Goal: Navigation & Orientation: Find specific page/section

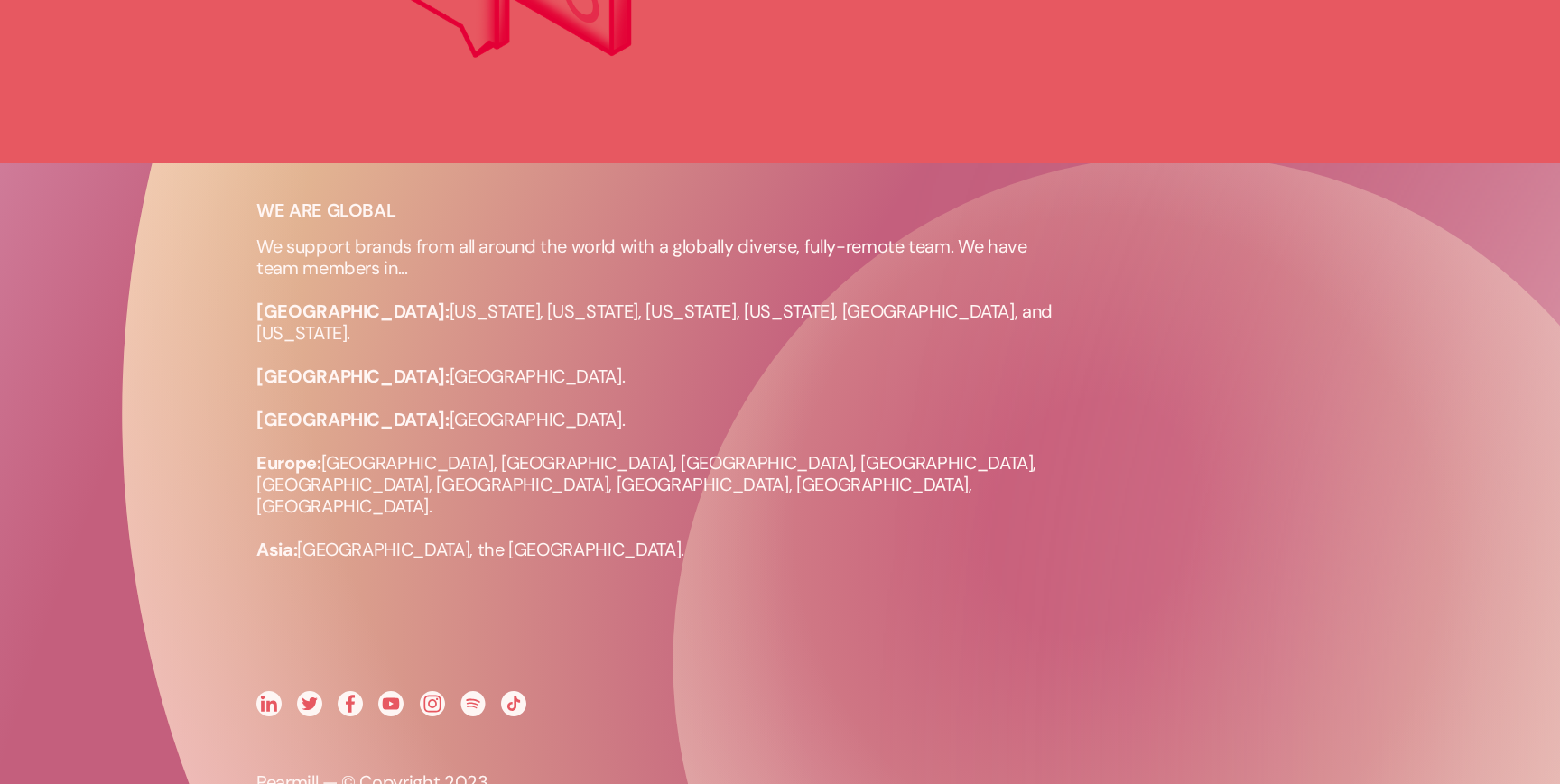
scroll to position [1691, 0]
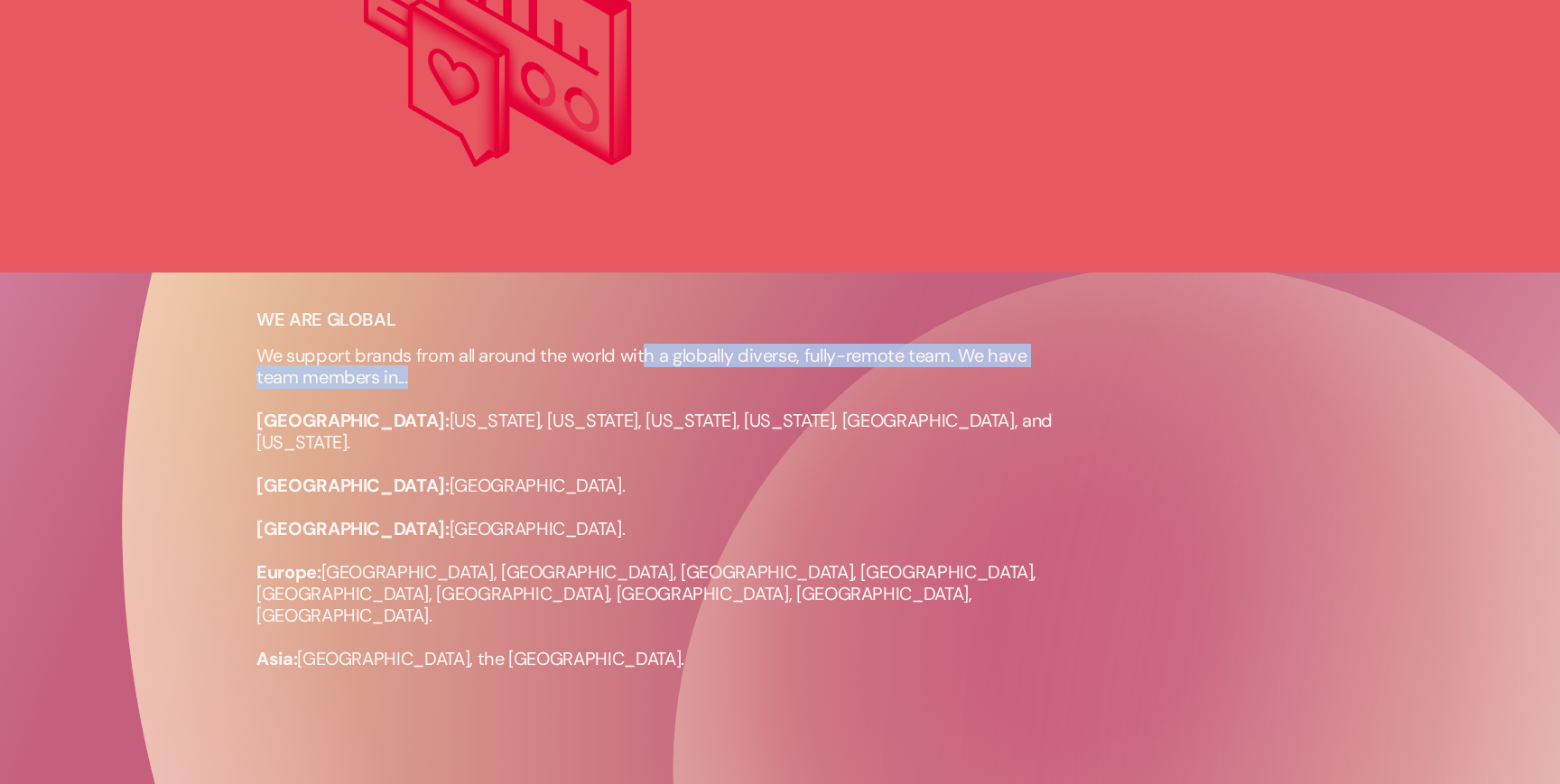
drag, startPoint x: 646, startPoint y: 352, endPoint x: 1053, endPoint y: 375, distance: 407.6
click at [1053, 375] on p "We support brands from all around the world with a globally diverse, fully-remo…" at bounding box center [663, 507] width 813 height 325
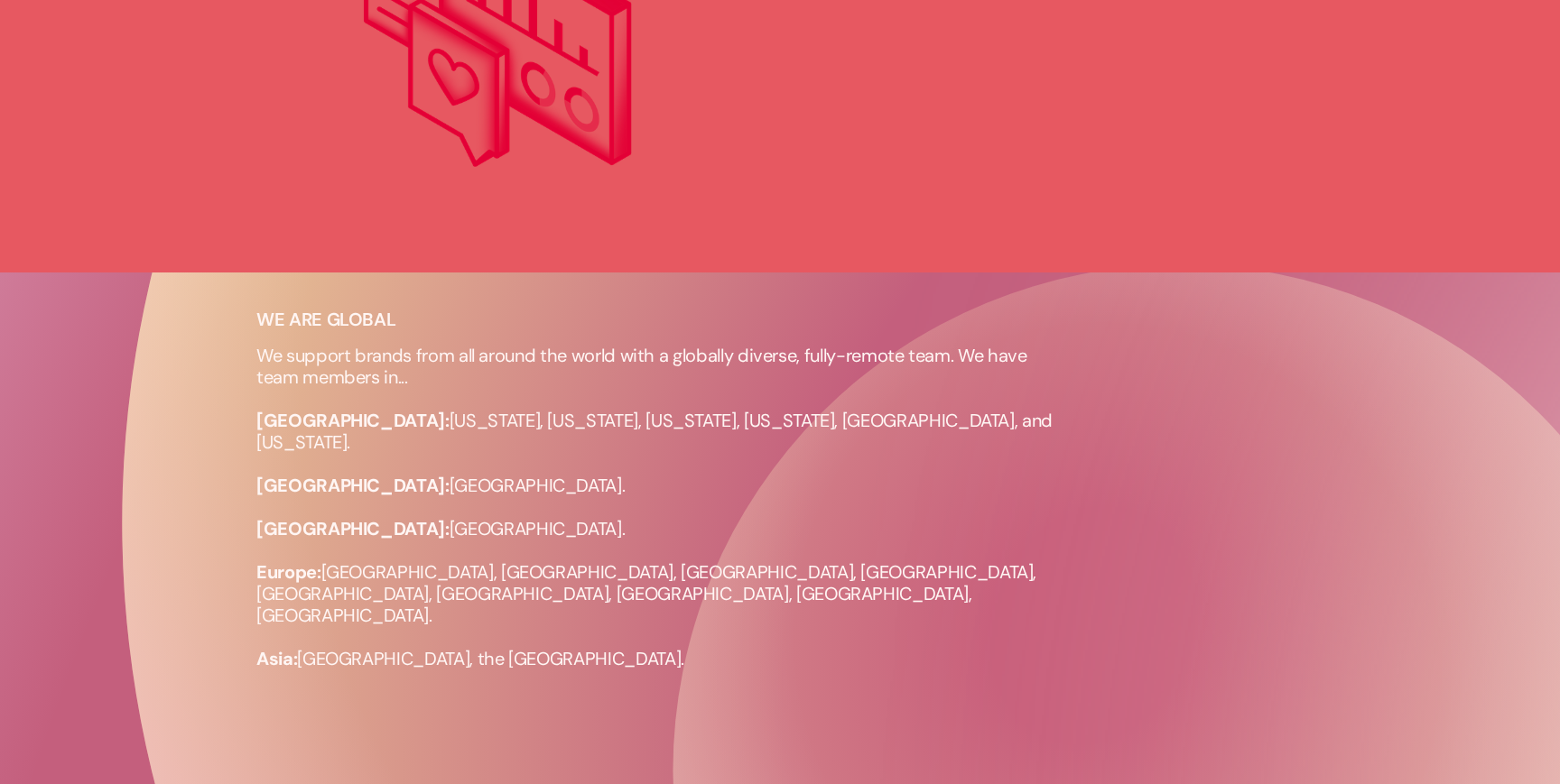
click at [587, 331] on div "WE ARE GLOBAL We support brands from all around the world with a globally diver…" at bounding box center [780, 668] width 1084 height 721
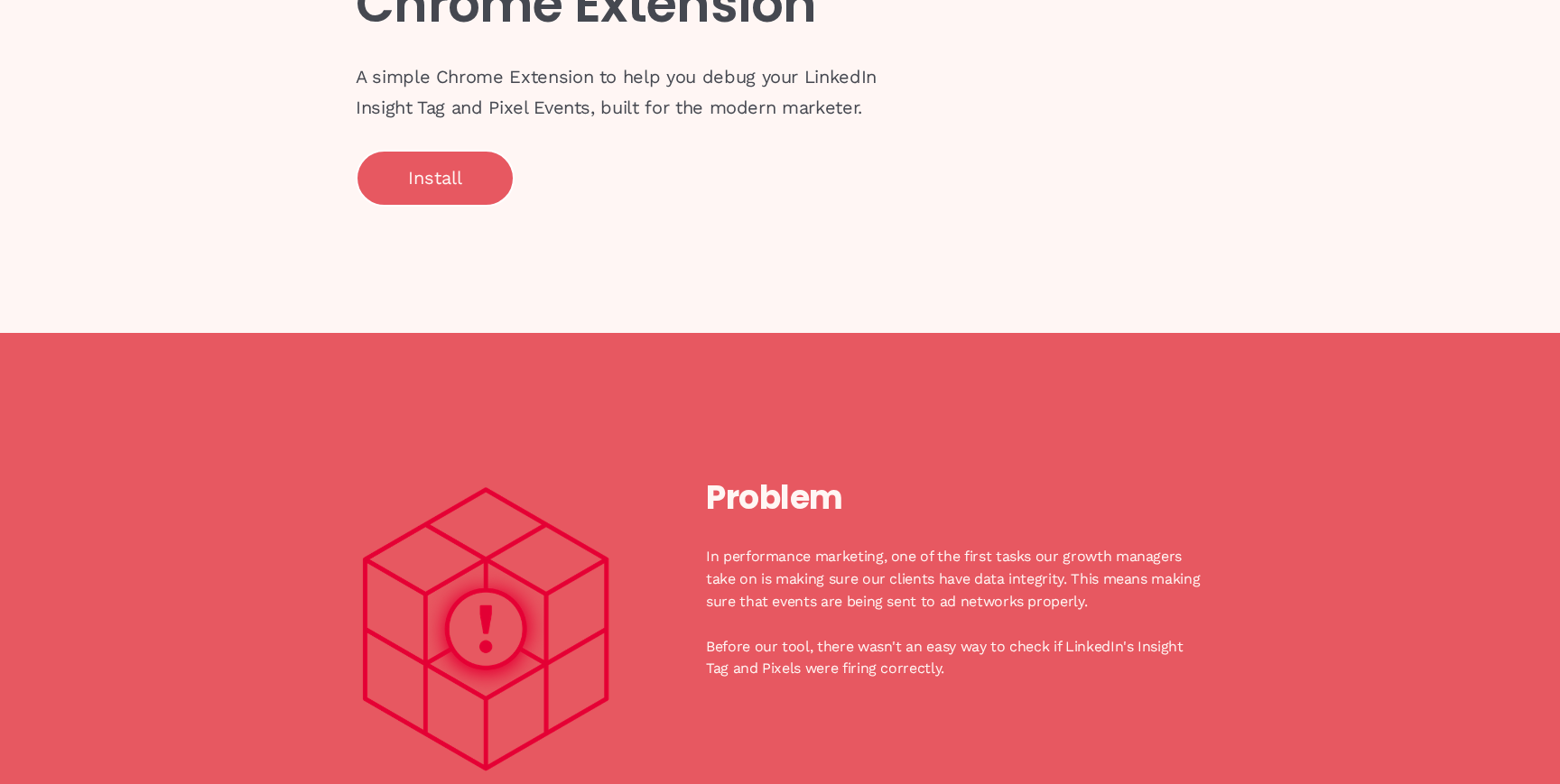
scroll to position [0, 0]
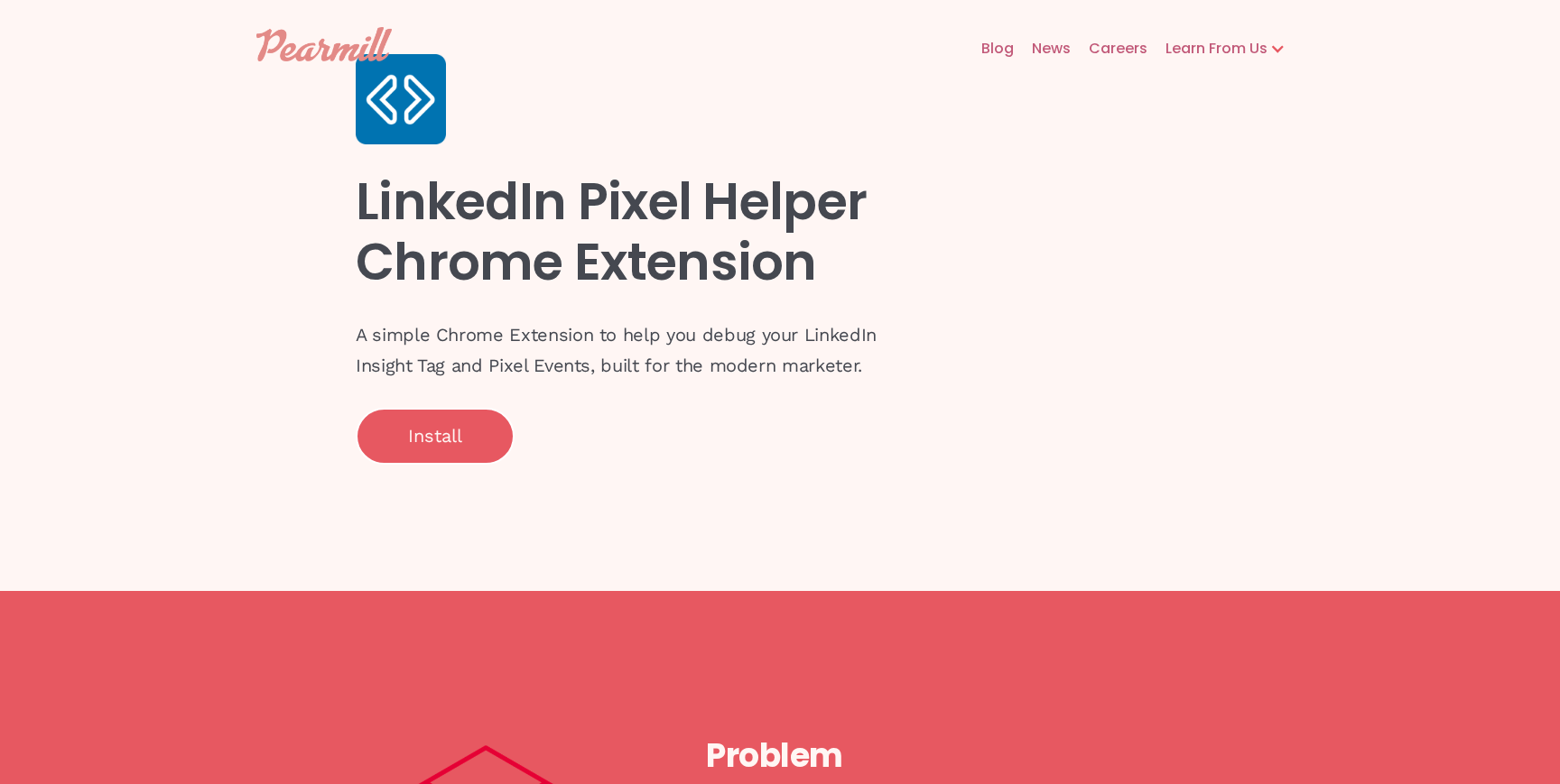
click at [996, 44] on link "Blog" at bounding box center [988, 48] width 50 height 58
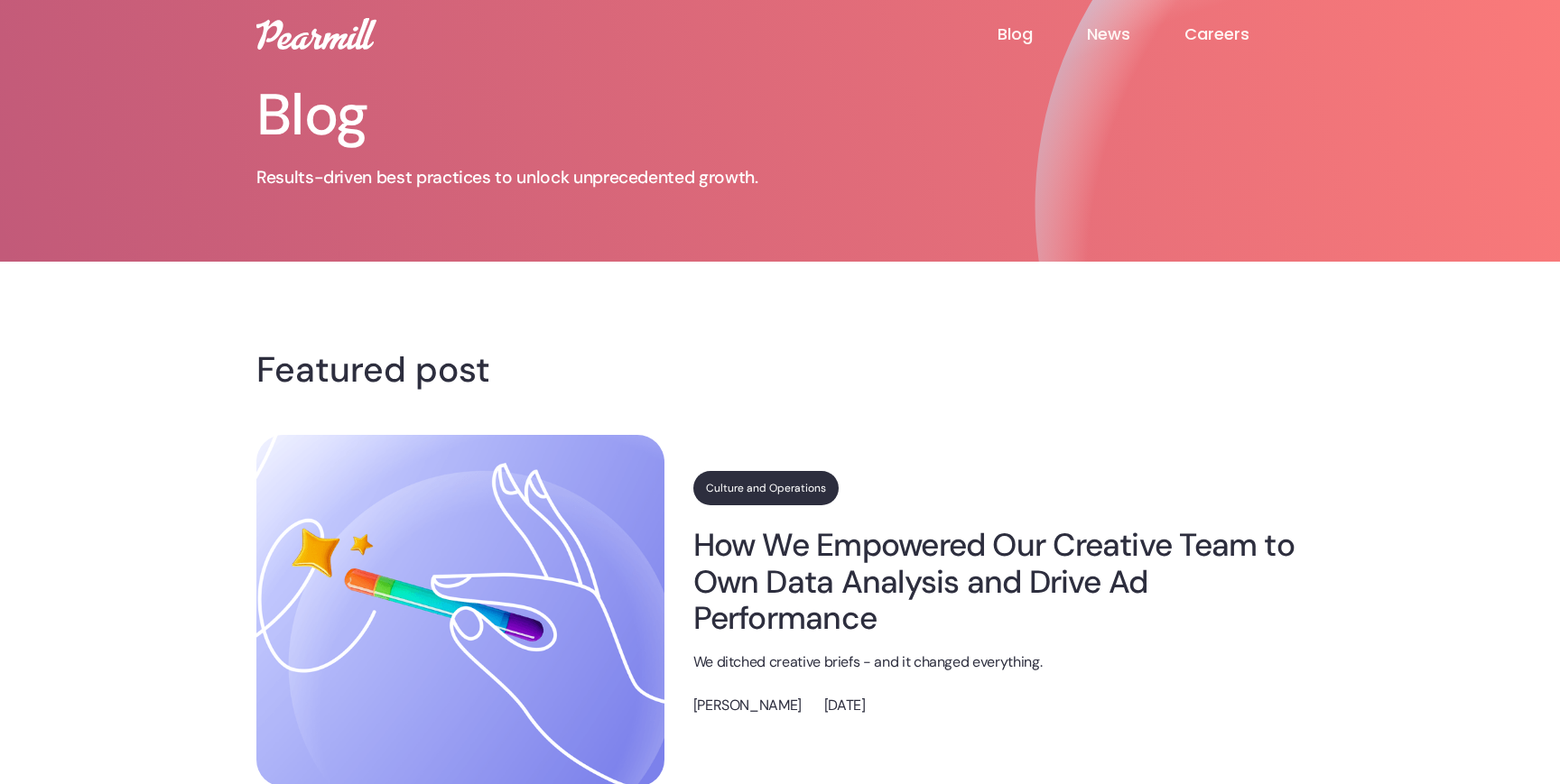
click at [1228, 30] on link "Careers" at bounding box center [1244, 34] width 119 height 22
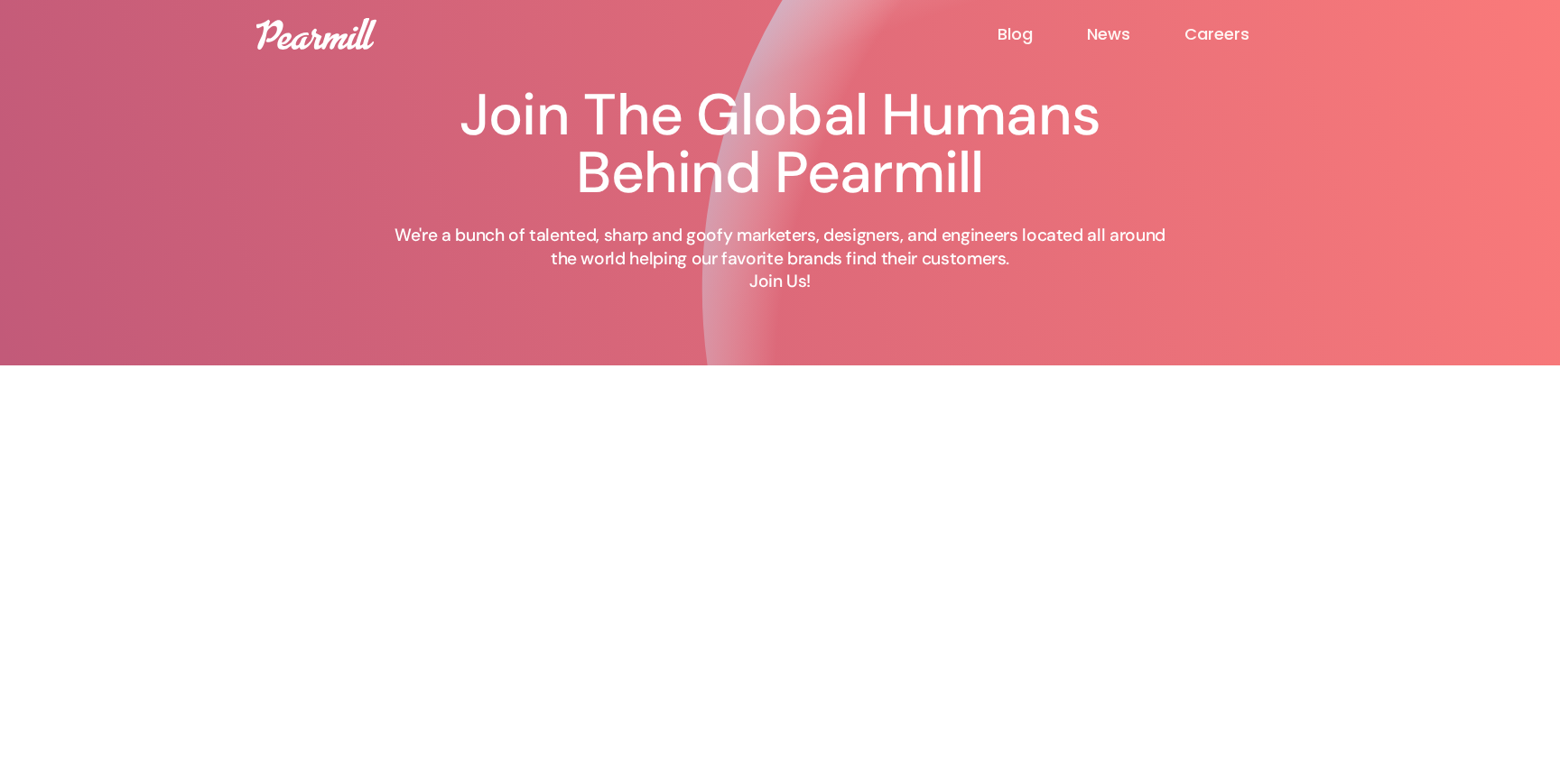
click at [332, 33] on img at bounding box center [316, 33] width 120 height 31
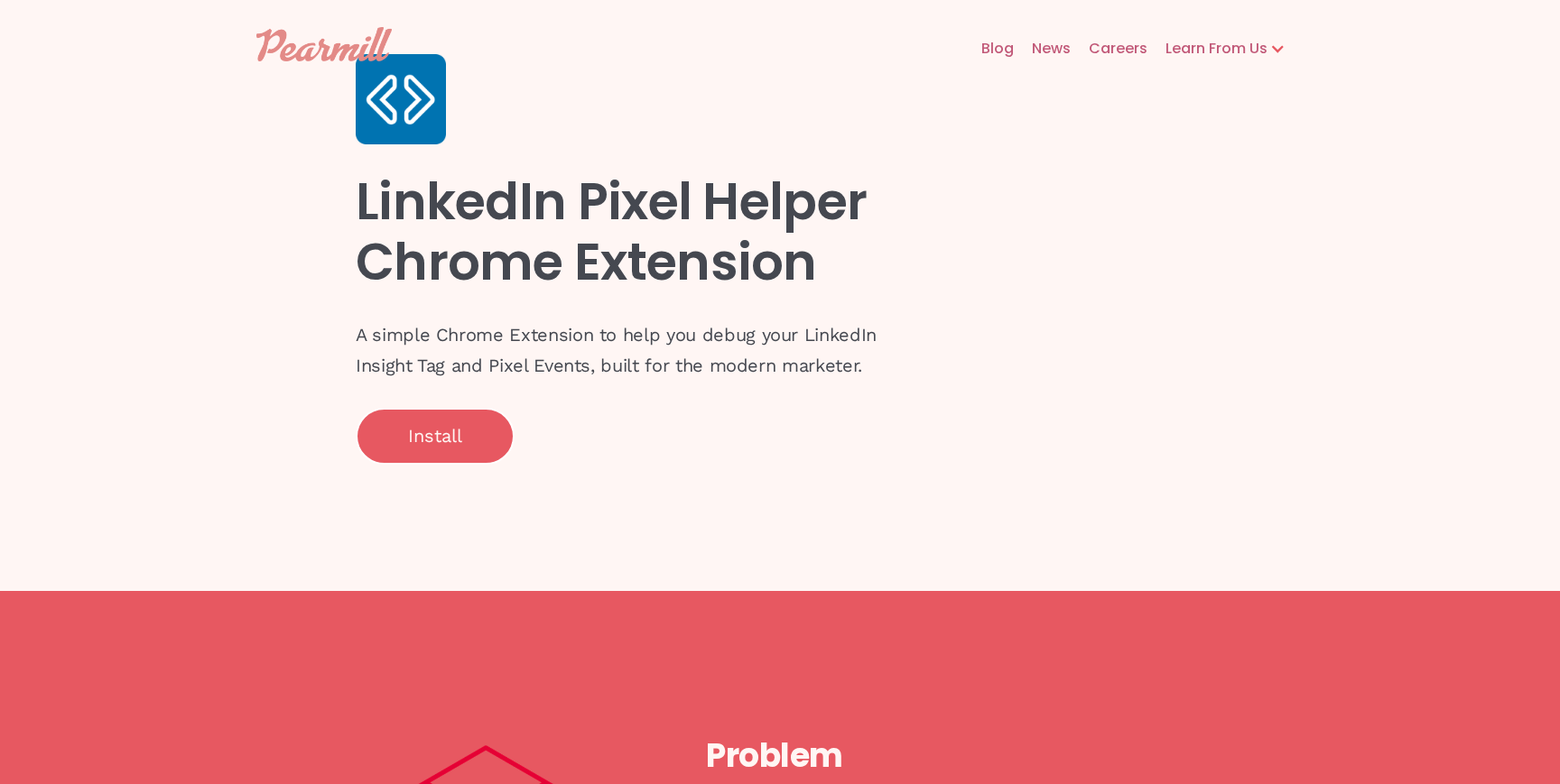
click at [712, 216] on h1 "LinkedIn Pixel Helper Chrome Extension" at bounding box center [627, 232] width 542 height 121
